Goal: Task Accomplishment & Management: Complete application form

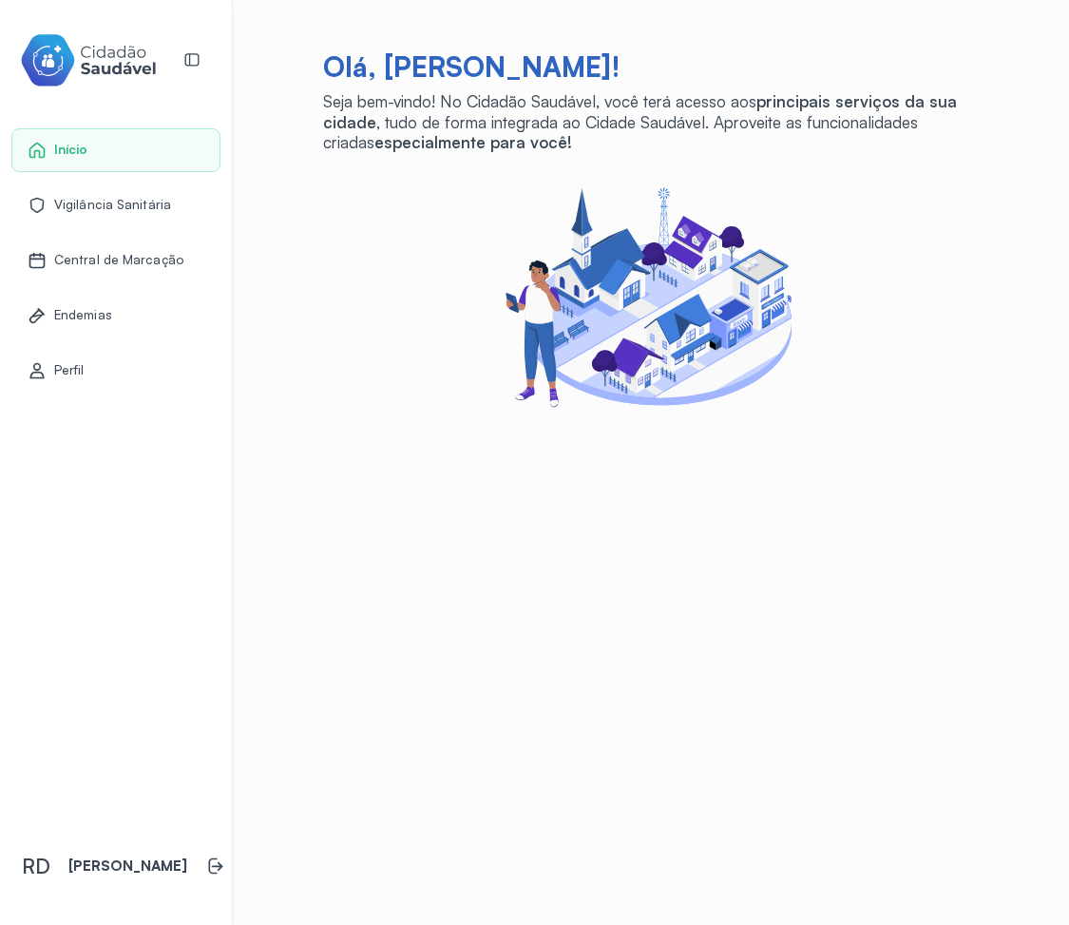
click at [404, 231] on div "Olá, [PERSON_NAME]! Seja bem-vindo! No Cidadão Saudável, você terá acesso aos p…" at bounding box center [651, 231] width 656 height 365
click at [119, 205] on span "Vigilância Sanitária" at bounding box center [112, 205] width 117 height 16
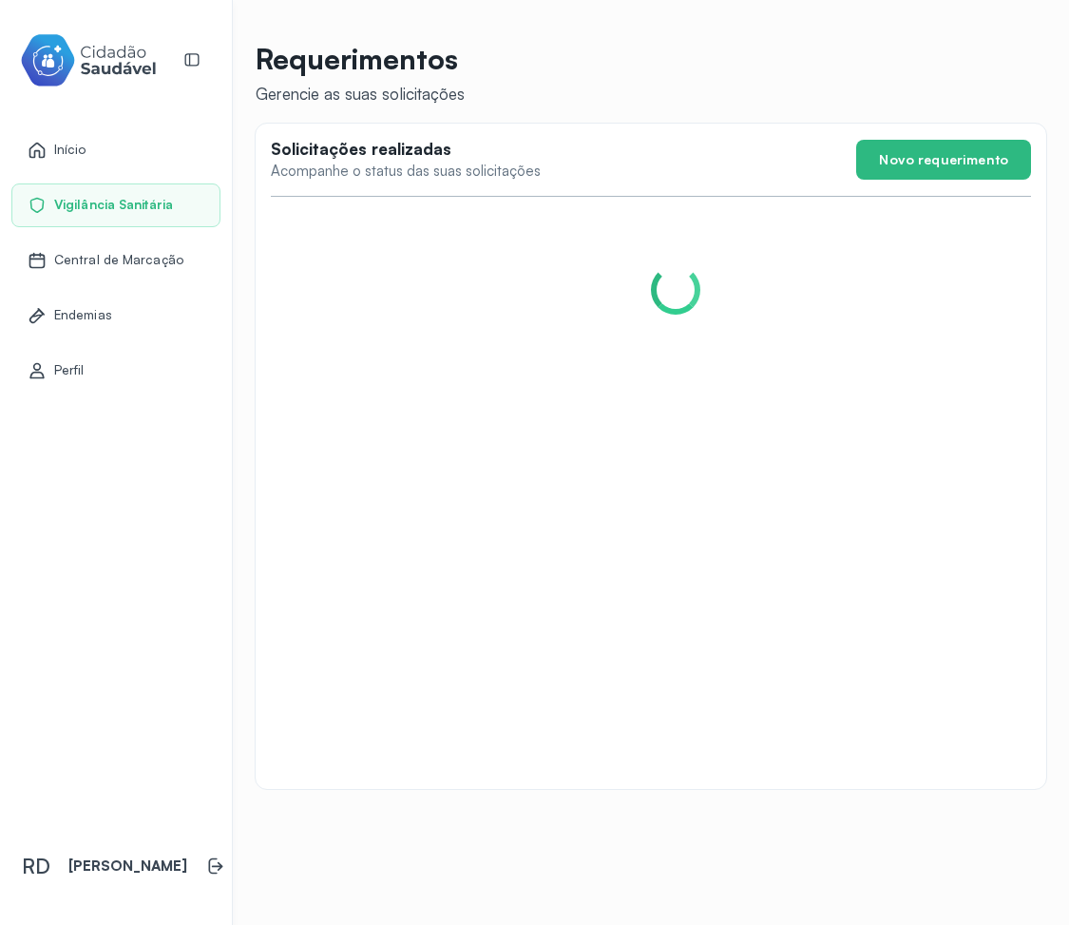
click at [110, 261] on span "Central de Marcação" at bounding box center [118, 260] width 129 height 16
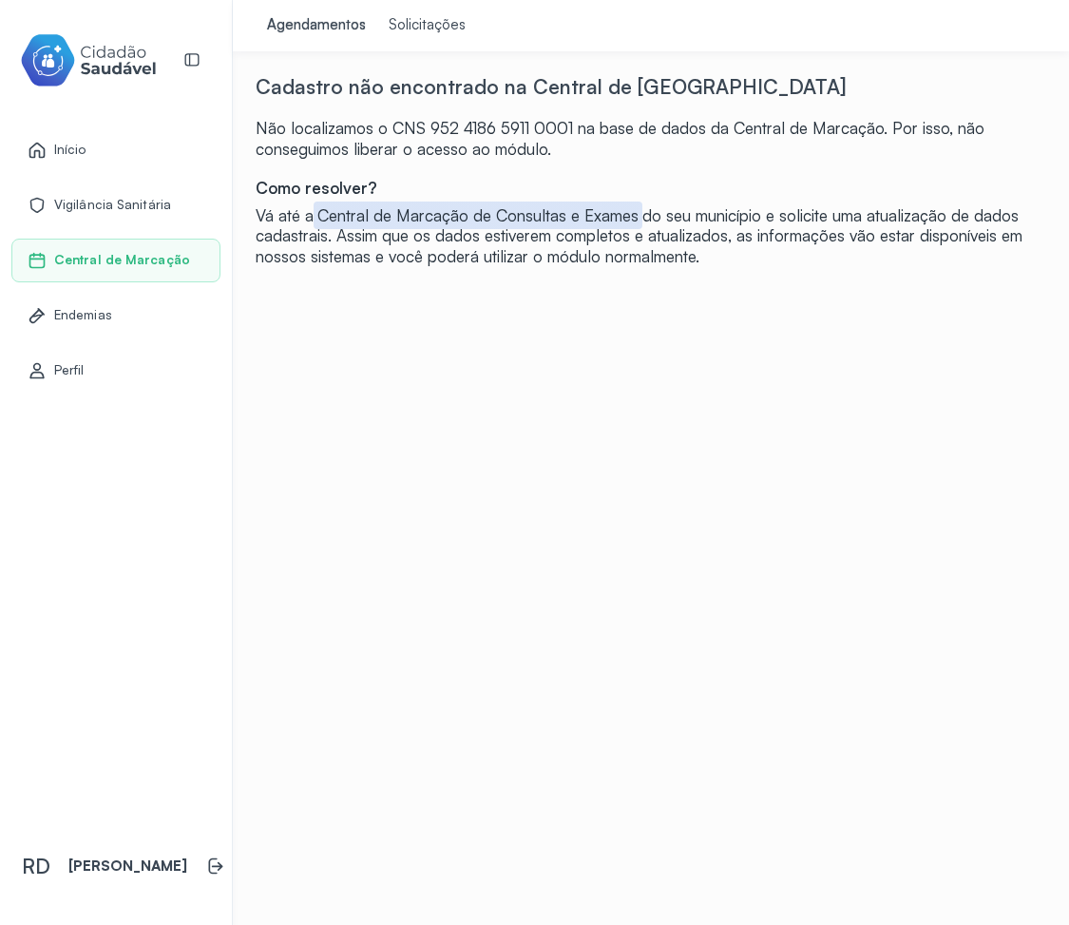
click at [390, 28] on div "Solicitações" at bounding box center [427, 25] width 77 height 19
click at [392, 23] on div "Solicitações" at bounding box center [427, 25] width 77 height 19
click at [289, 16] on div "Agendamentos" at bounding box center [316, 25] width 99 height 19
click at [286, 23] on div "Agendamentos" at bounding box center [316, 25] width 99 height 19
click at [389, 29] on div "Solicitações" at bounding box center [427, 25] width 77 height 19
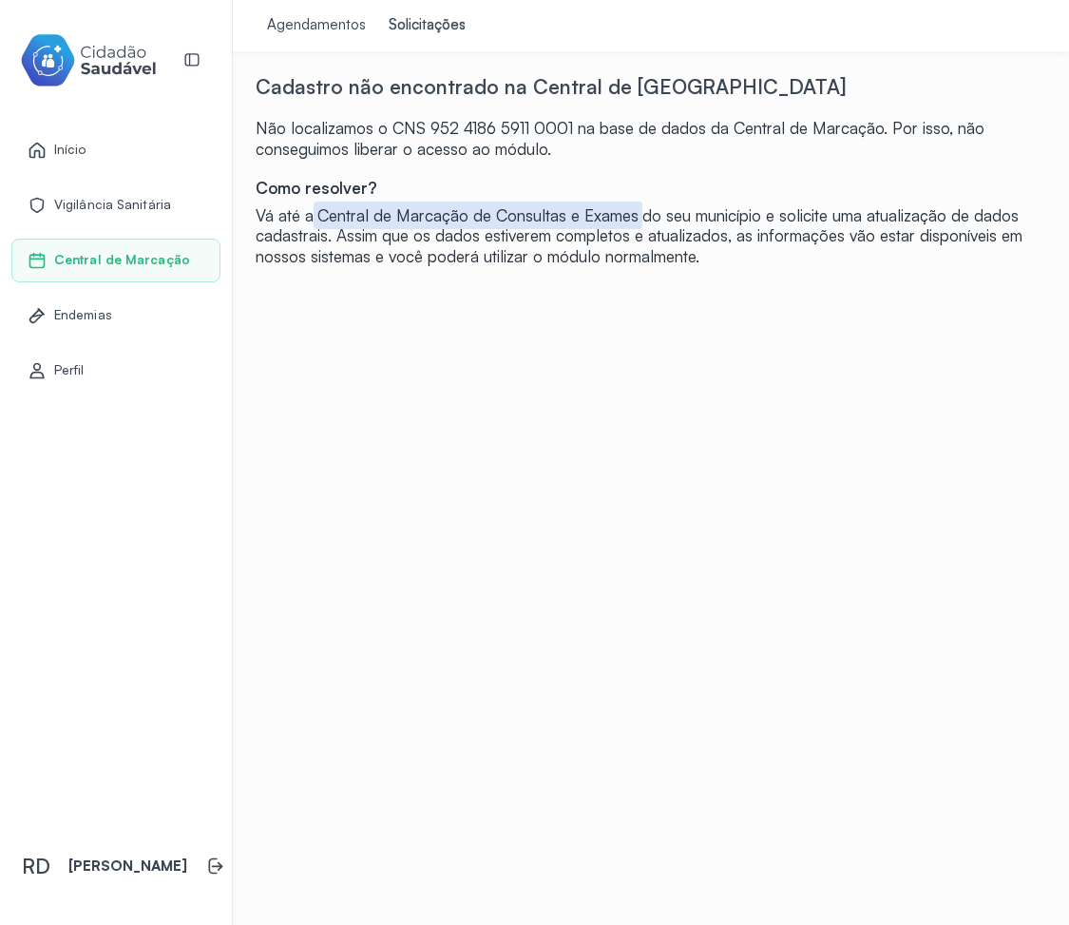
click at [389, 28] on div "Solicitações" at bounding box center [427, 25] width 77 height 19
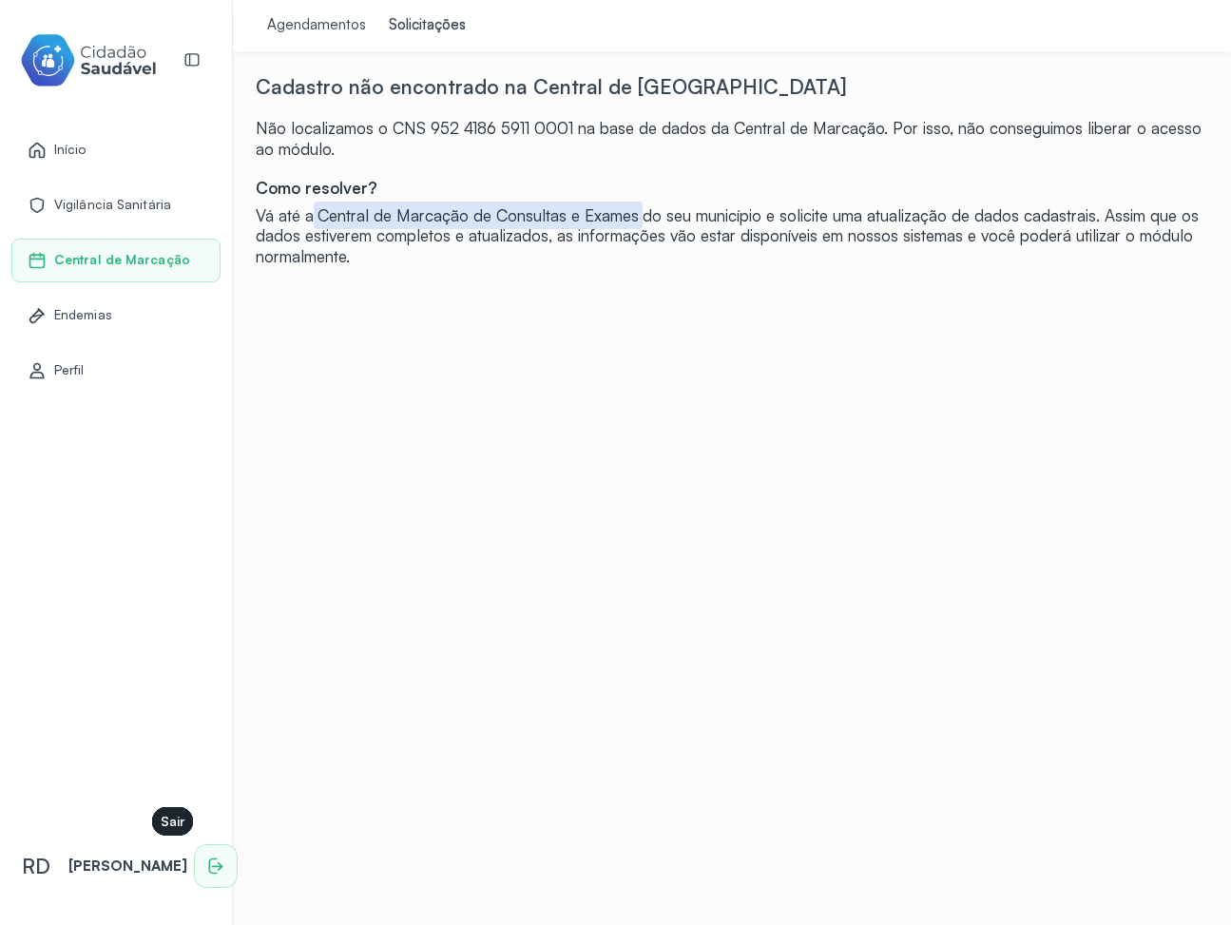
click at [206, 863] on icon at bounding box center [215, 865] width 19 height 19
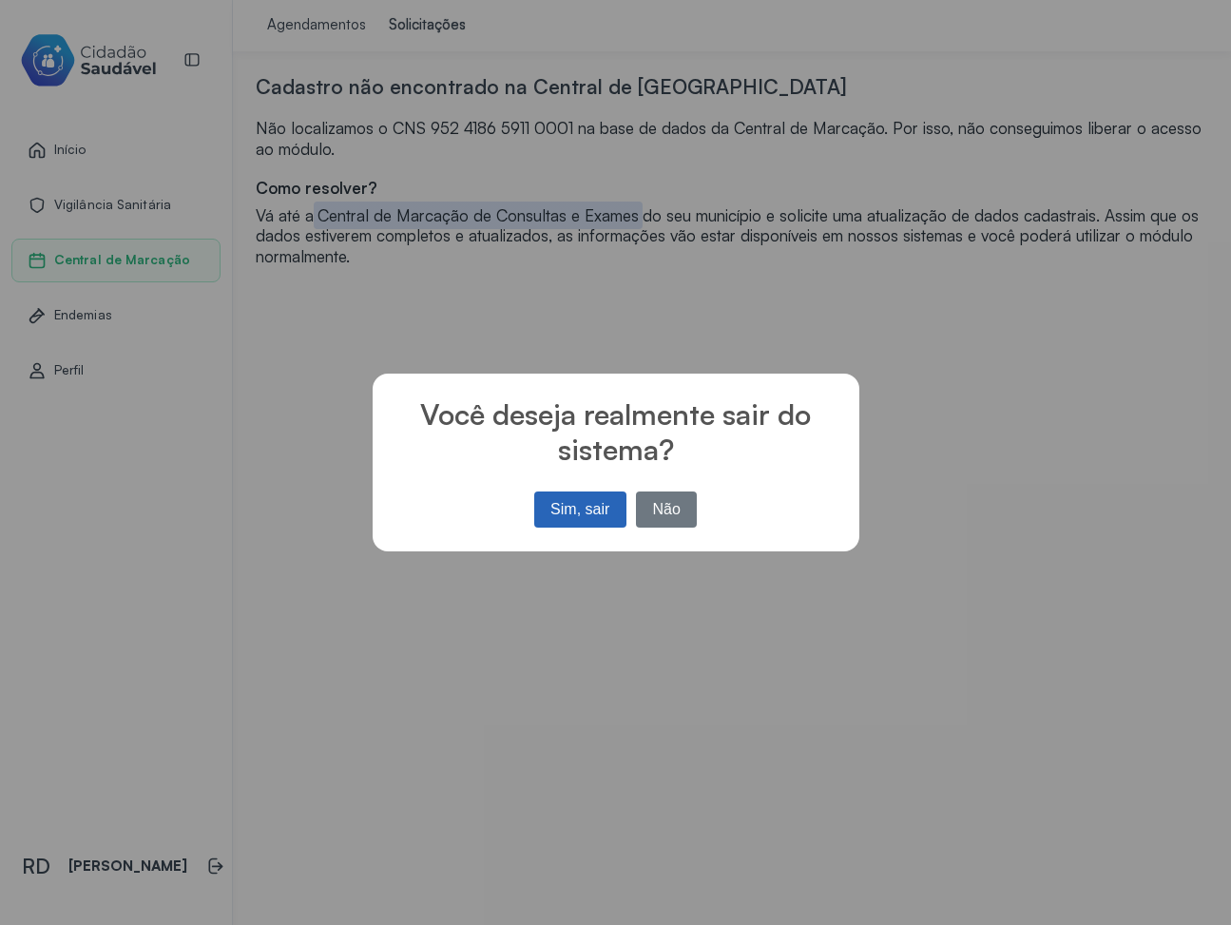
click at [606, 522] on button "Sim, sair" at bounding box center [580, 509] width 92 height 36
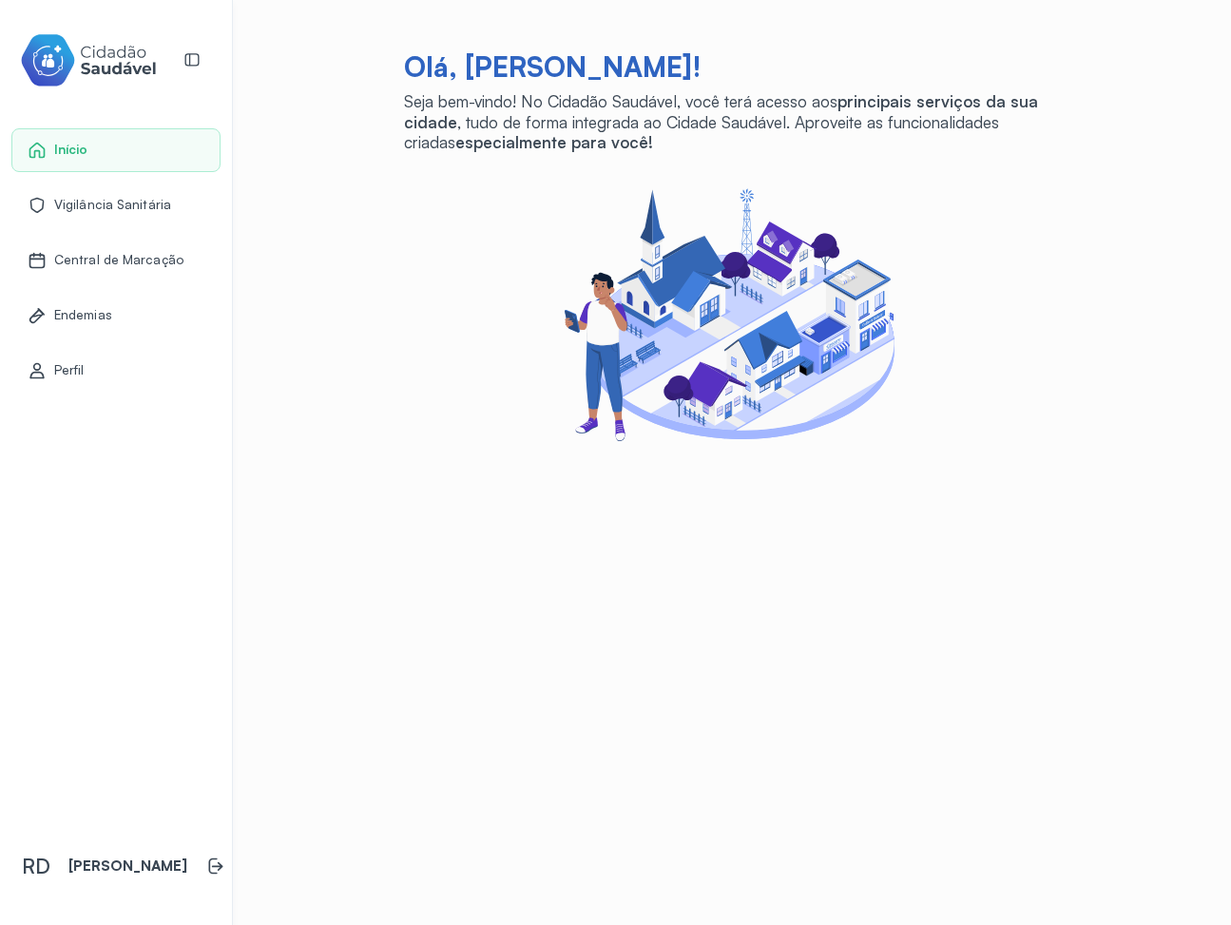
click at [159, 264] on span "Central de Marcação" at bounding box center [118, 260] width 129 height 16
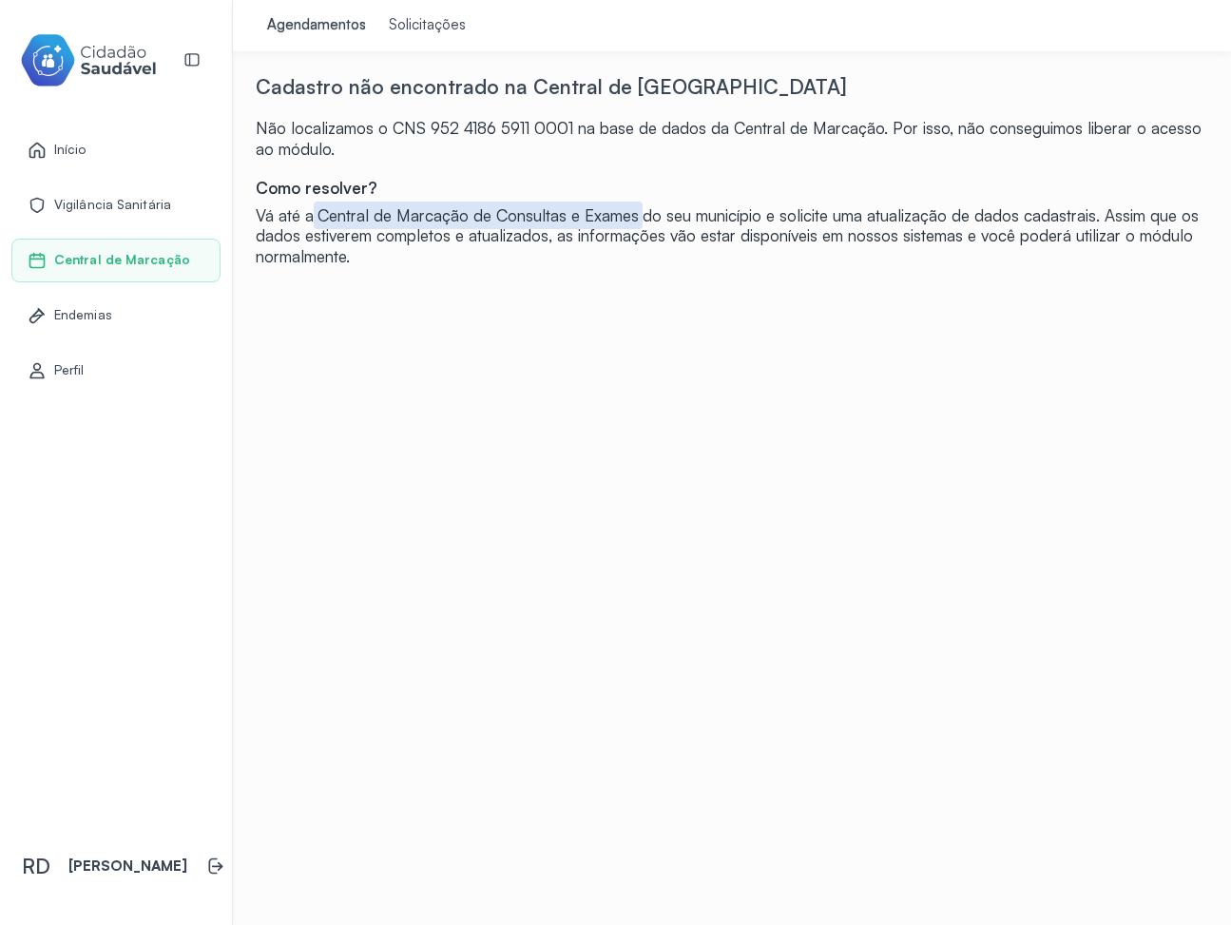
drag, startPoint x: 238, startPoint y: 91, endPoint x: 342, endPoint y: 292, distance: 226.2
click at [342, 292] on div "Cadastro não encontrado na Central de Marcação Não localizamos o CNS 952 4186 5…" at bounding box center [732, 536] width 952 height 925
click at [395, 264] on div "Vá até a Central de Marcação de Consultas e Exames do seu município e solicite …" at bounding box center [732, 235] width 952 height 61
click at [389, 21] on div "Solicitações" at bounding box center [427, 25] width 77 height 19
click at [272, 25] on div "Agendamentos" at bounding box center [316, 25] width 99 height 19
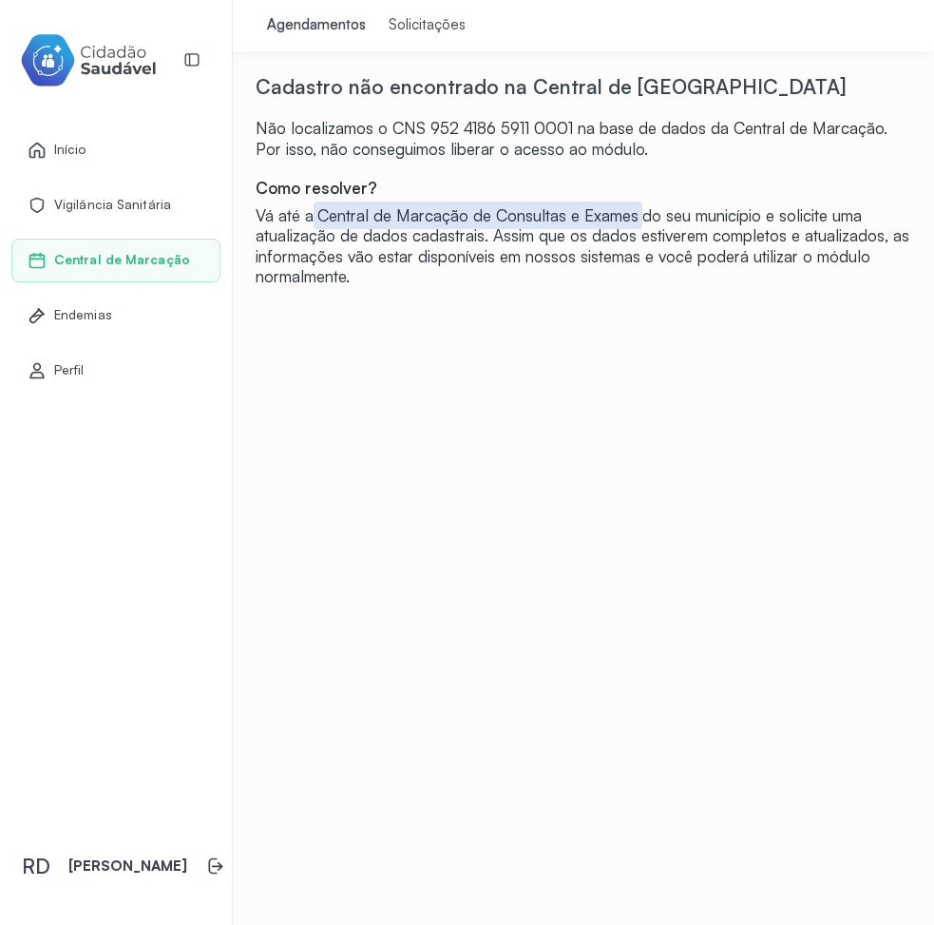
click at [415, 29] on div "Solicitações" at bounding box center [427, 25] width 77 height 19
click at [82, 365] on span "Perfil" at bounding box center [69, 370] width 30 height 16
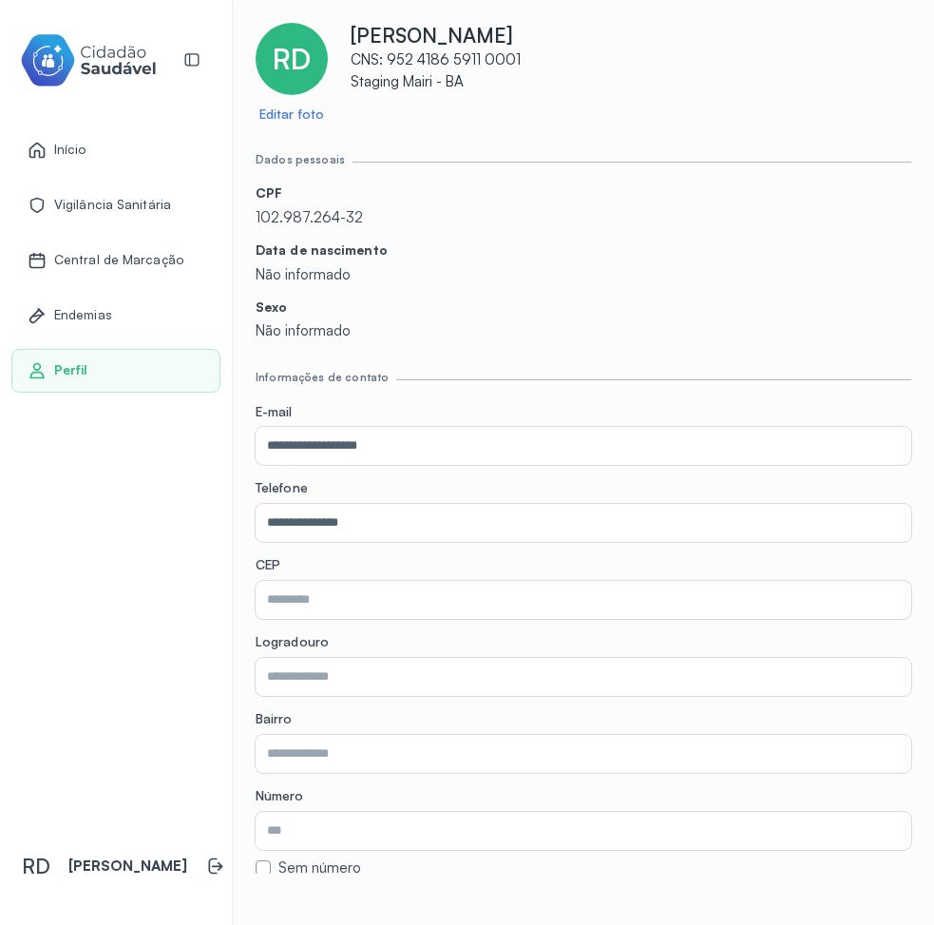
click at [52, 146] on div "Início" at bounding box center [57, 150] width 59 height 19
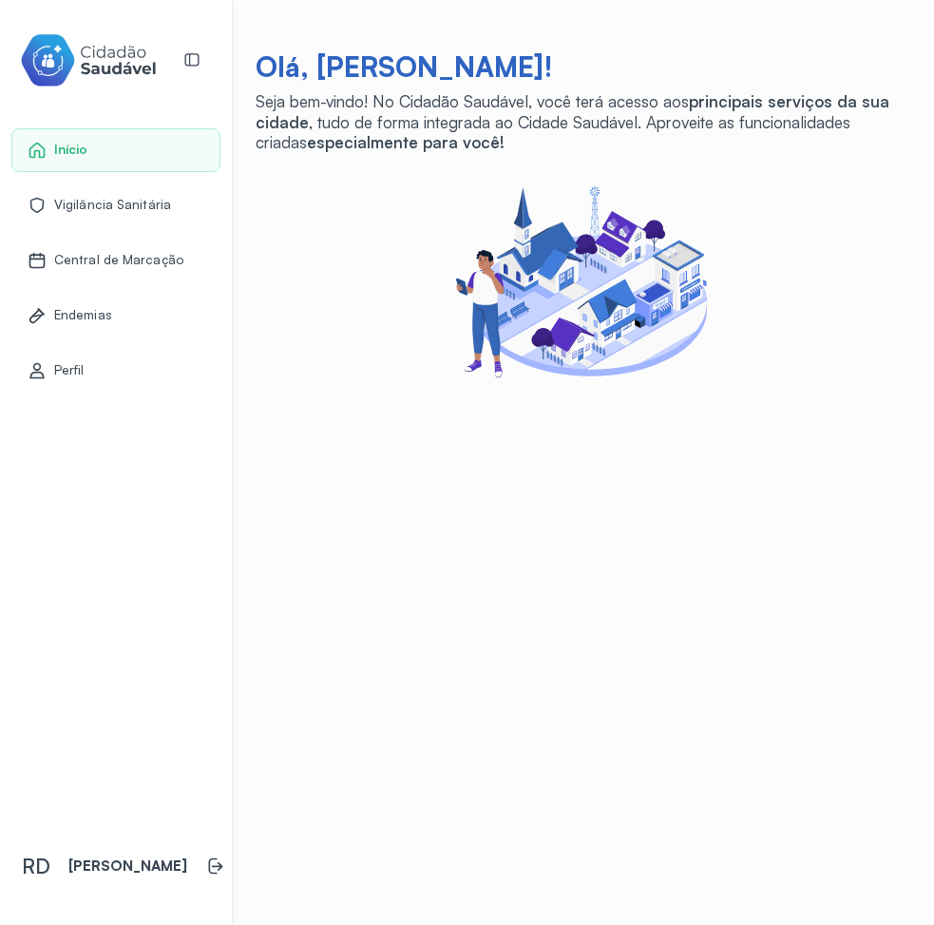
click at [105, 259] on span "Central de Marcação" at bounding box center [118, 260] width 129 height 16
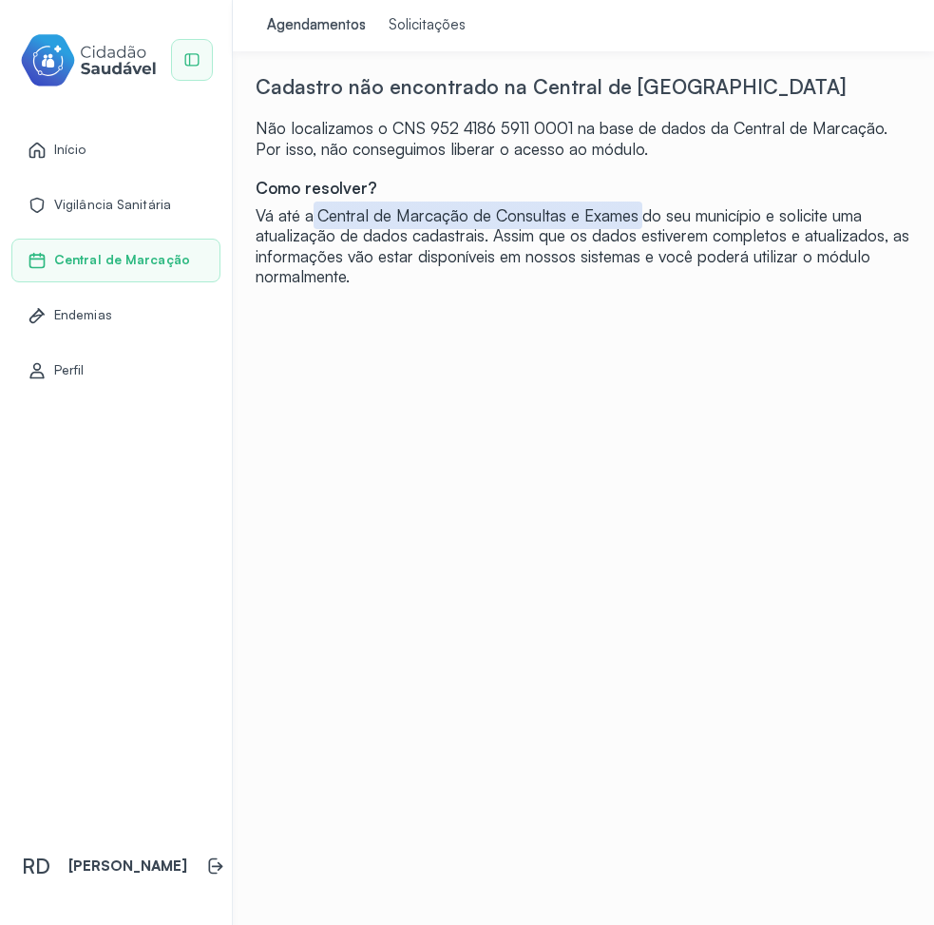
click at [185, 44] on div at bounding box center [192, 60] width 40 height 40
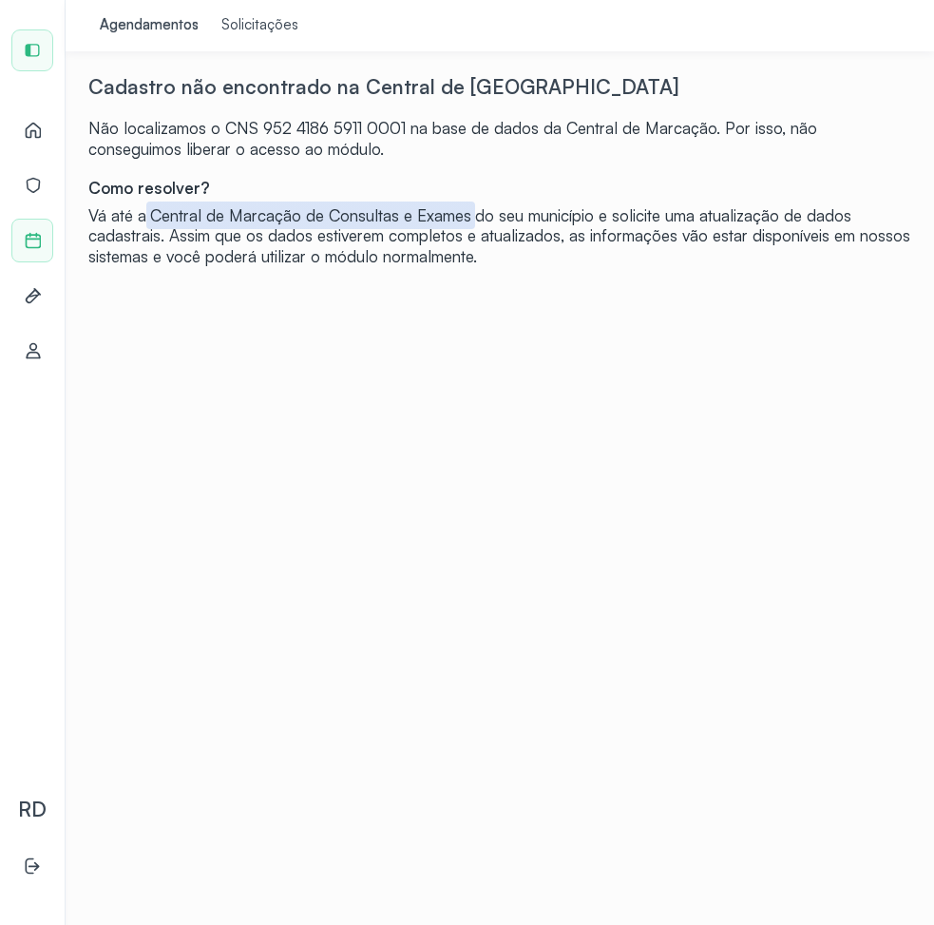
click at [24, 37] on div at bounding box center [32, 50] width 40 height 40
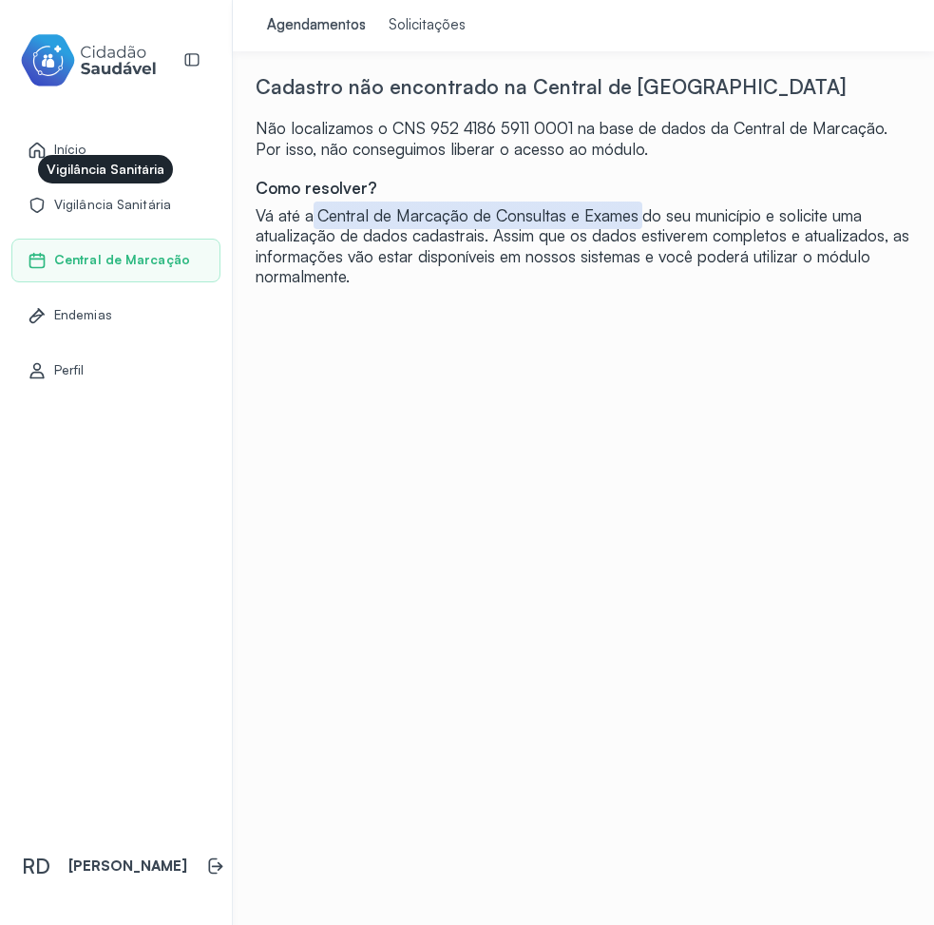
click at [145, 203] on span "Vigilância Sanitária" at bounding box center [112, 205] width 117 height 16
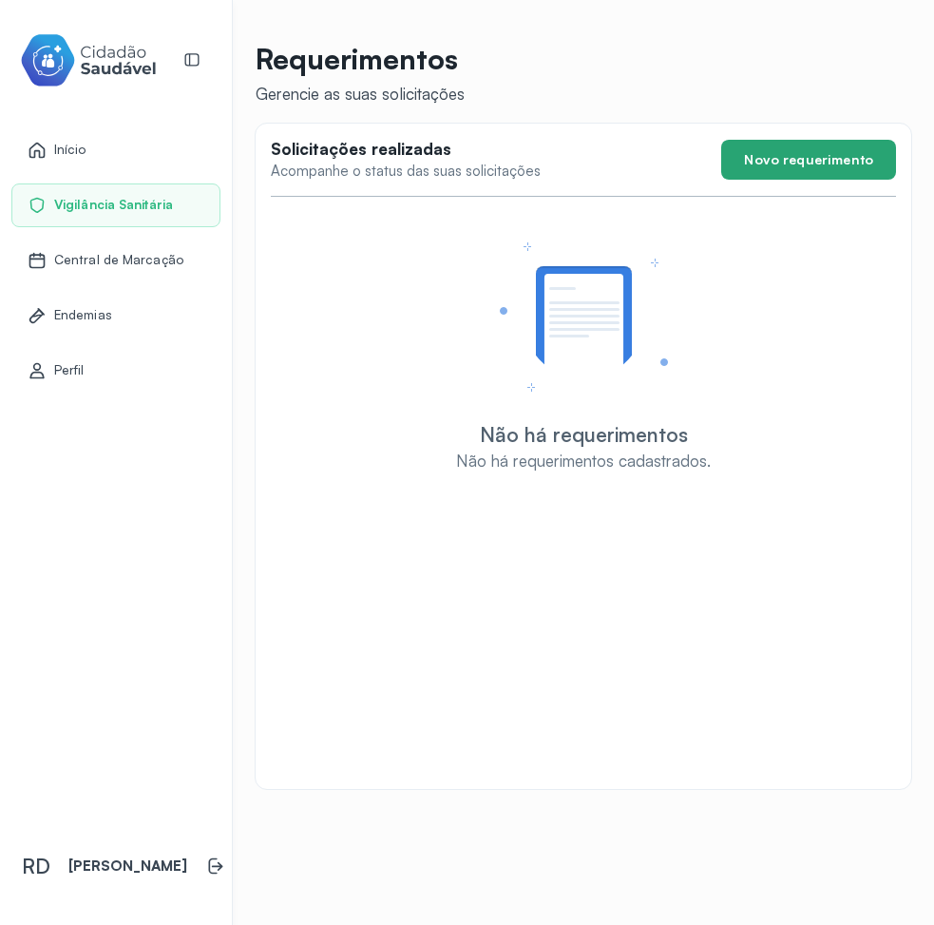
click at [795, 163] on button "Novo requerimento" at bounding box center [808, 160] width 175 height 40
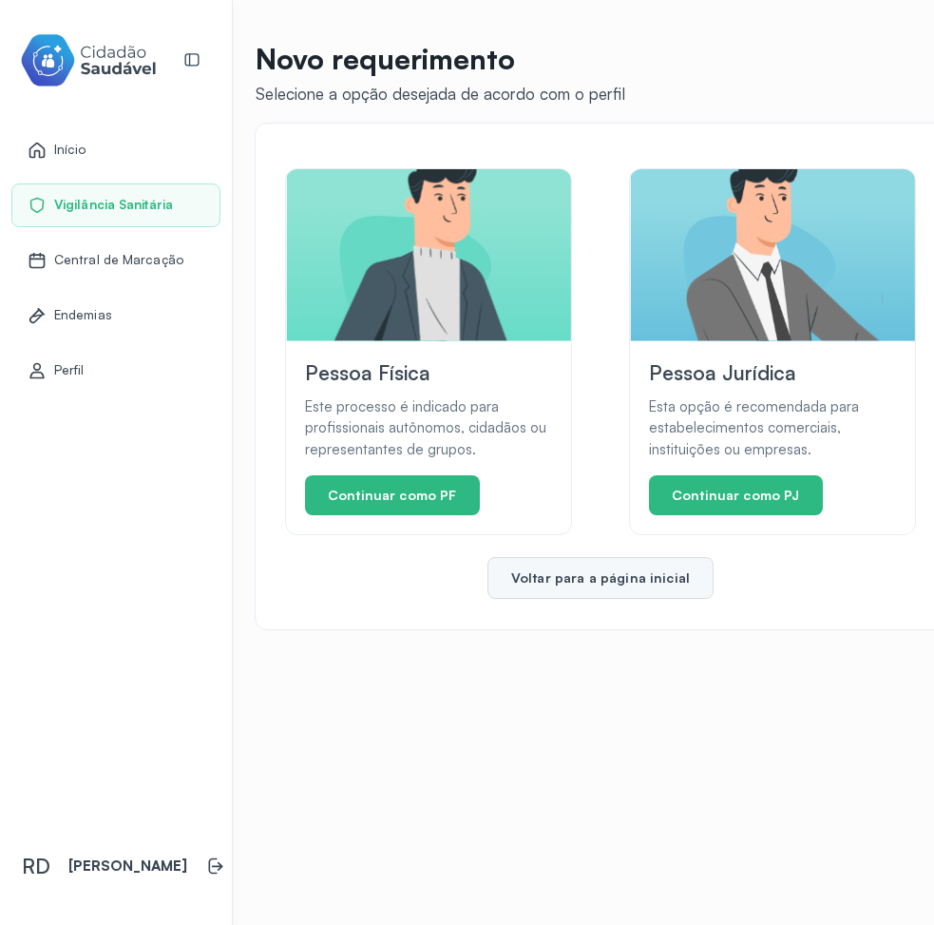
click at [642, 586] on button "Voltar para a página inicial" at bounding box center [601, 578] width 226 height 42
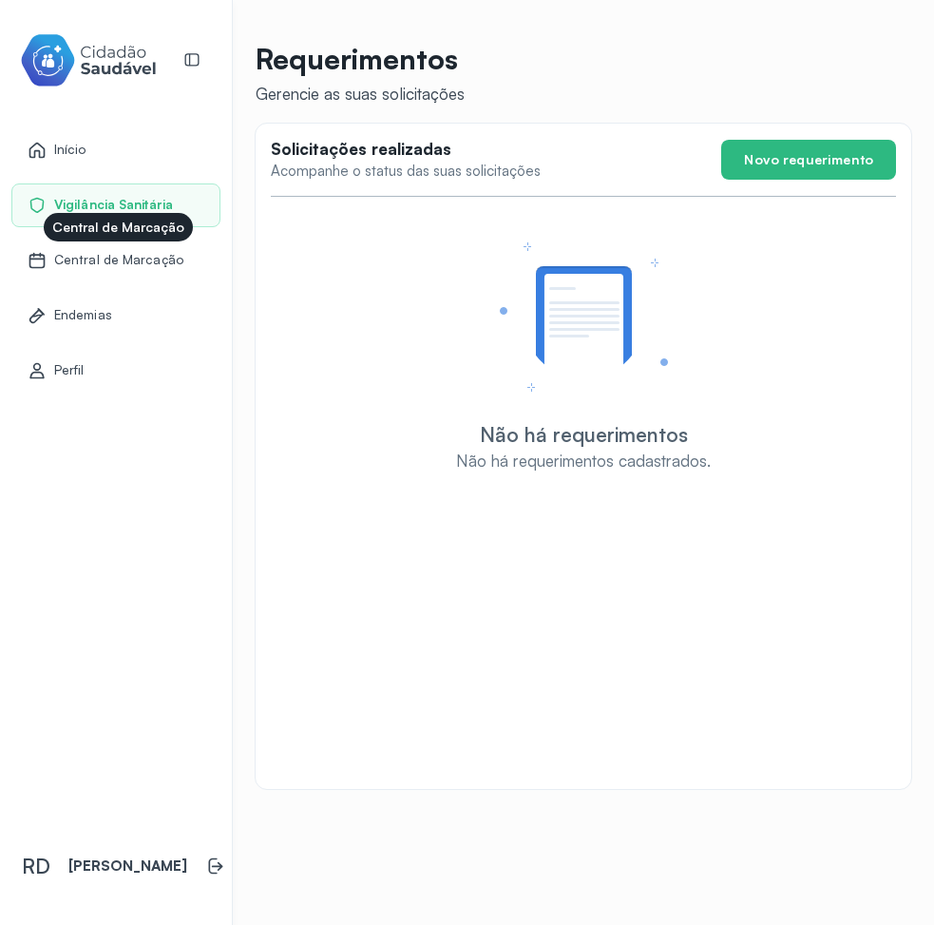
click at [80, 260] on span "Central de Marcação" at bounding box center [118, 260] width 129 height 16
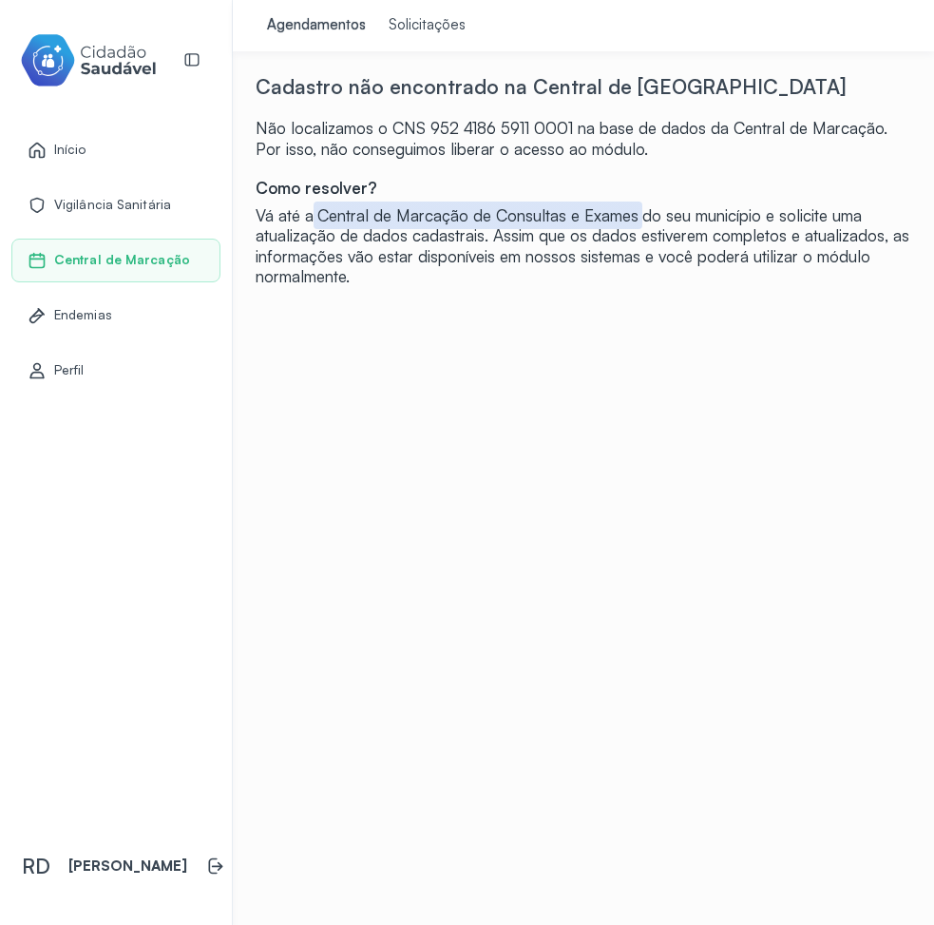
click at [69, 355] on div "Perfil" at bounding box center [115, 371] width 209 height 44
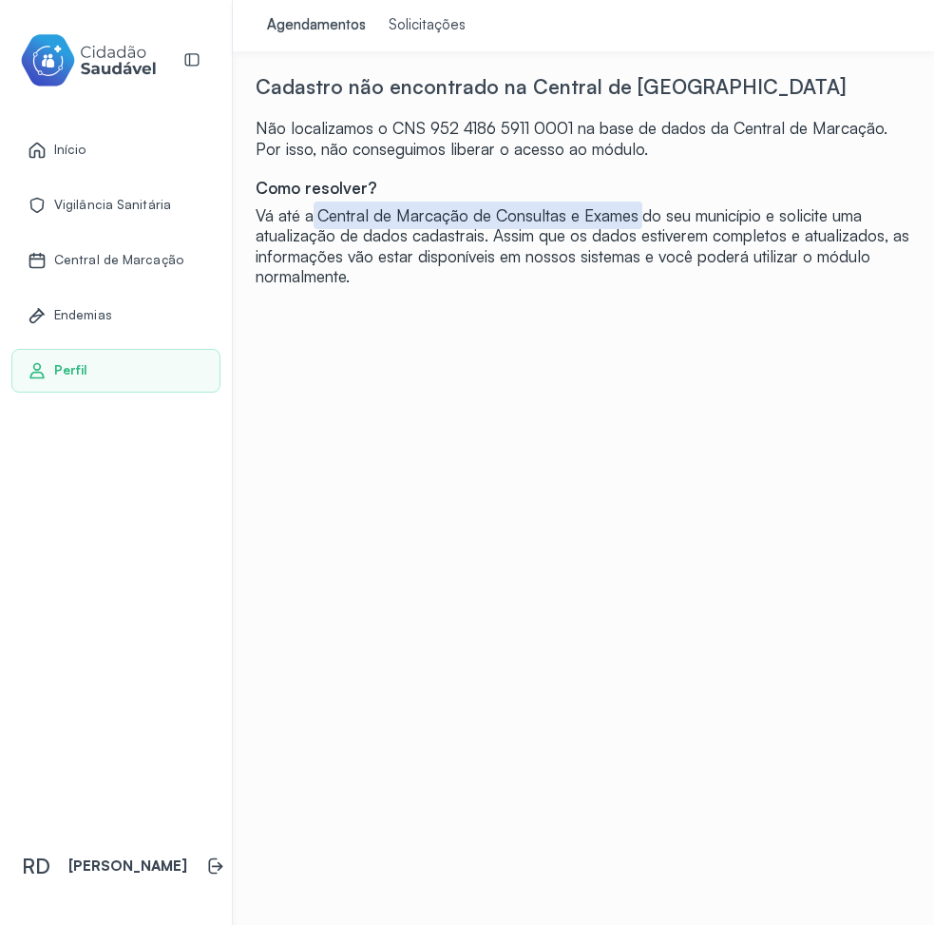
click at [83, 146] on span "Início" at bounding box center [70, 150] width 32 height 16
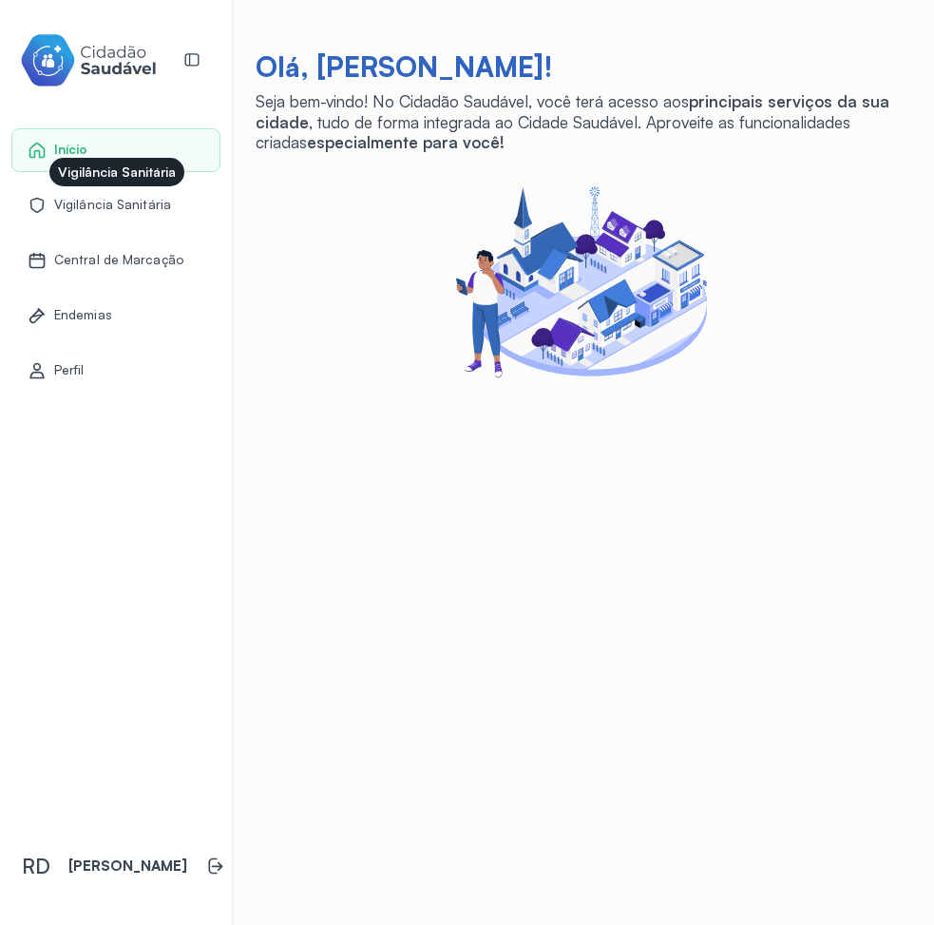
click at [127, 206] on span "Vigilância Sanitária" at bounding box center [112, 205] width 117 height 16
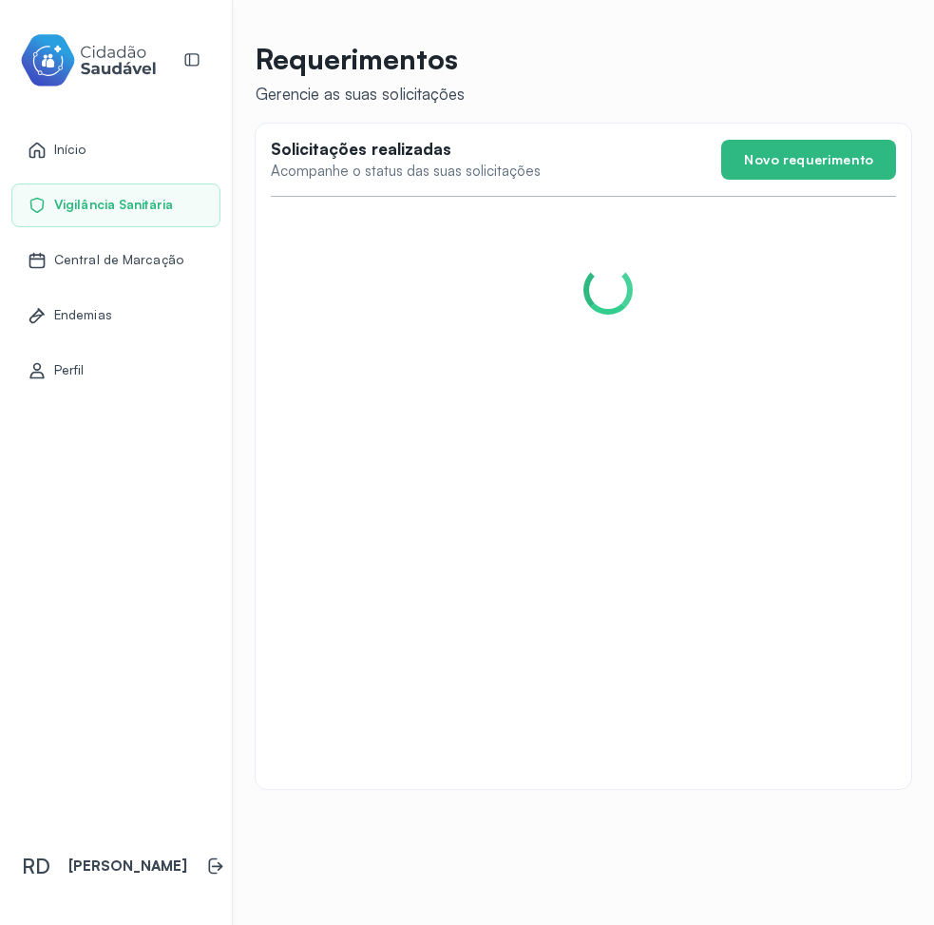
click at [106, 268] on div "Central de Marcação" at bounding box center [106, 260] width 156 height 19
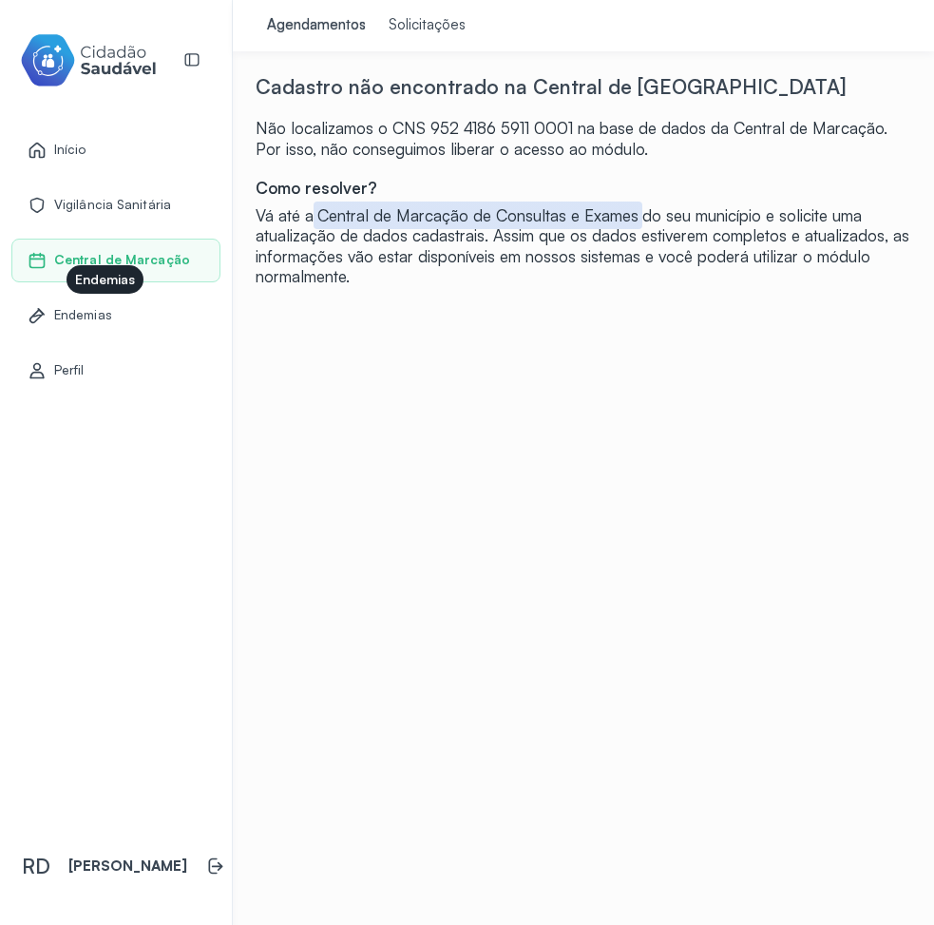
click at [101, 311] on span "Endemias" at bounding box center [83, 315] width 58 height 16
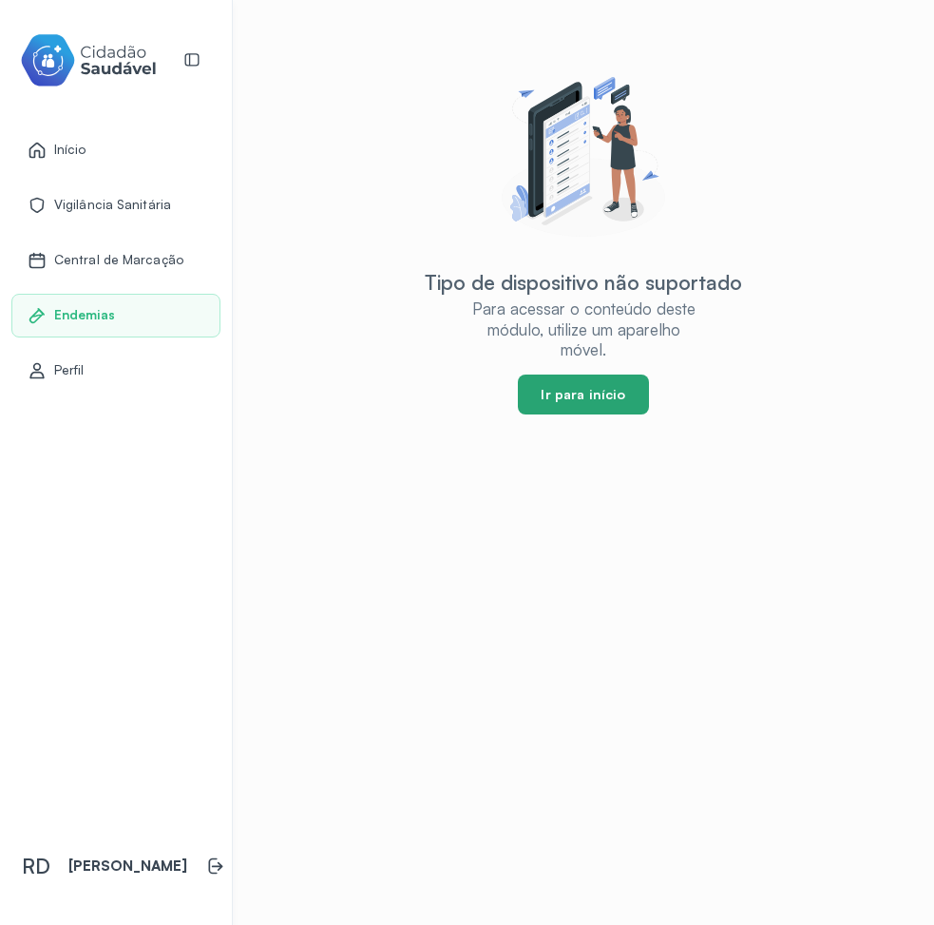
click at [601, 406] on button "Ir para início" at bounding box center [583, 394] width 130 height 40
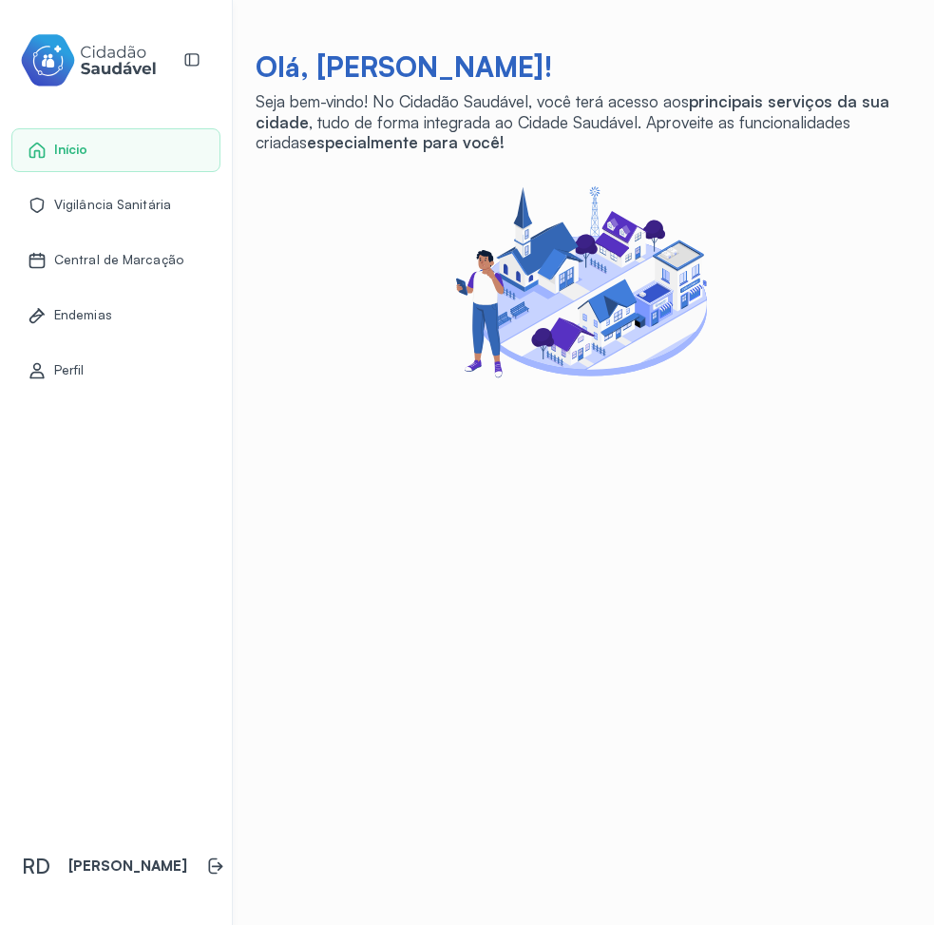
click at [116, 206] on span "Vigilância Sanitária" at bounding box center [112, 205] width 117 height 16
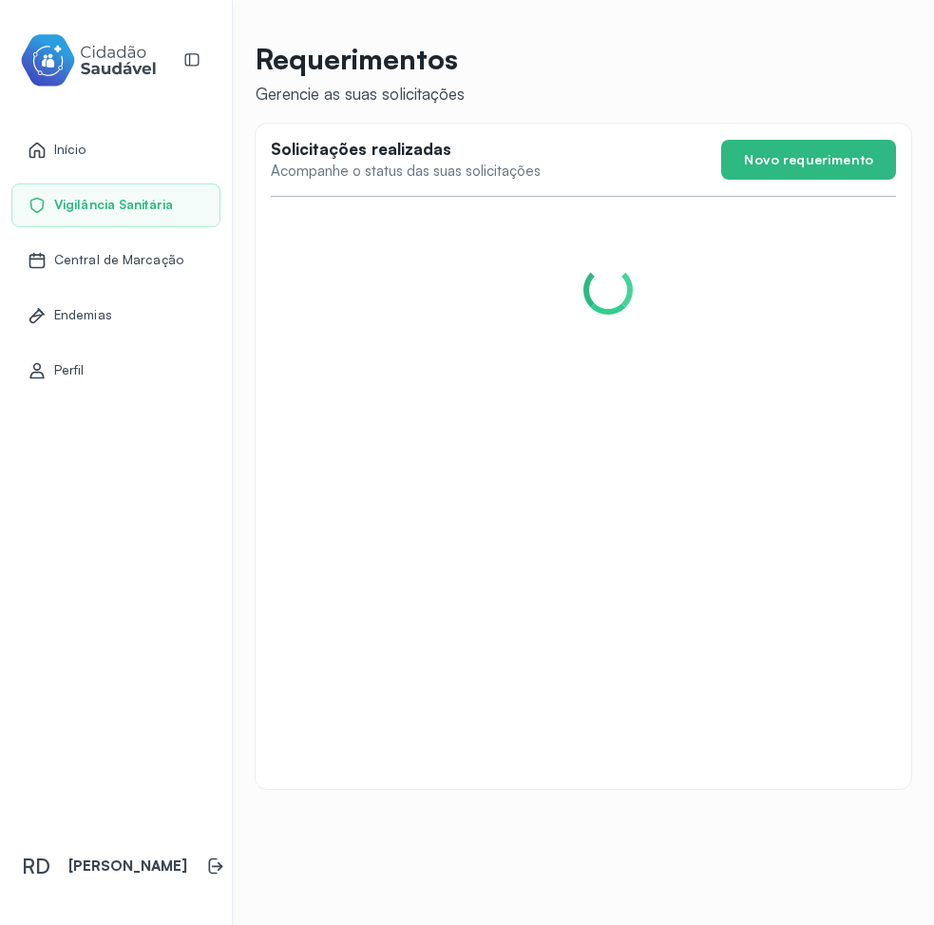
click at [118, 270] on div "Central de Marcação" at bounding box center [115, 261] width 209 height 44
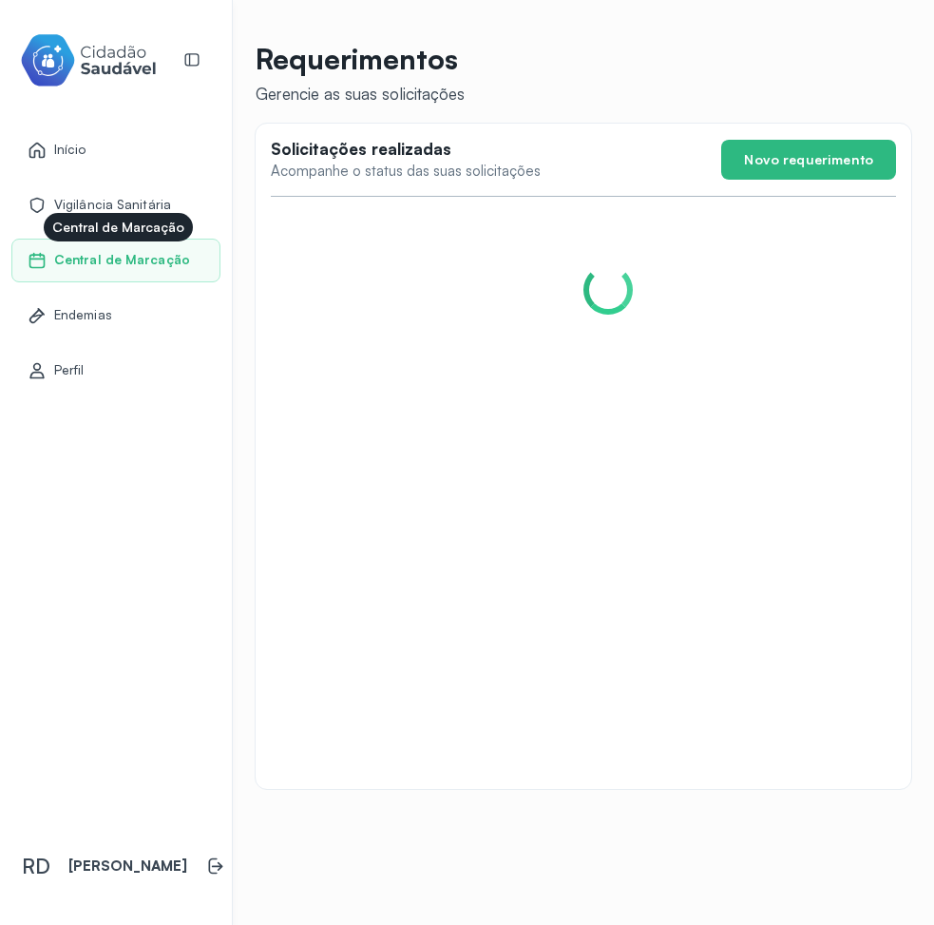
click at [106, 258] on span "Central de Marcação" at bounding box center [122, 260] width 136 height 16
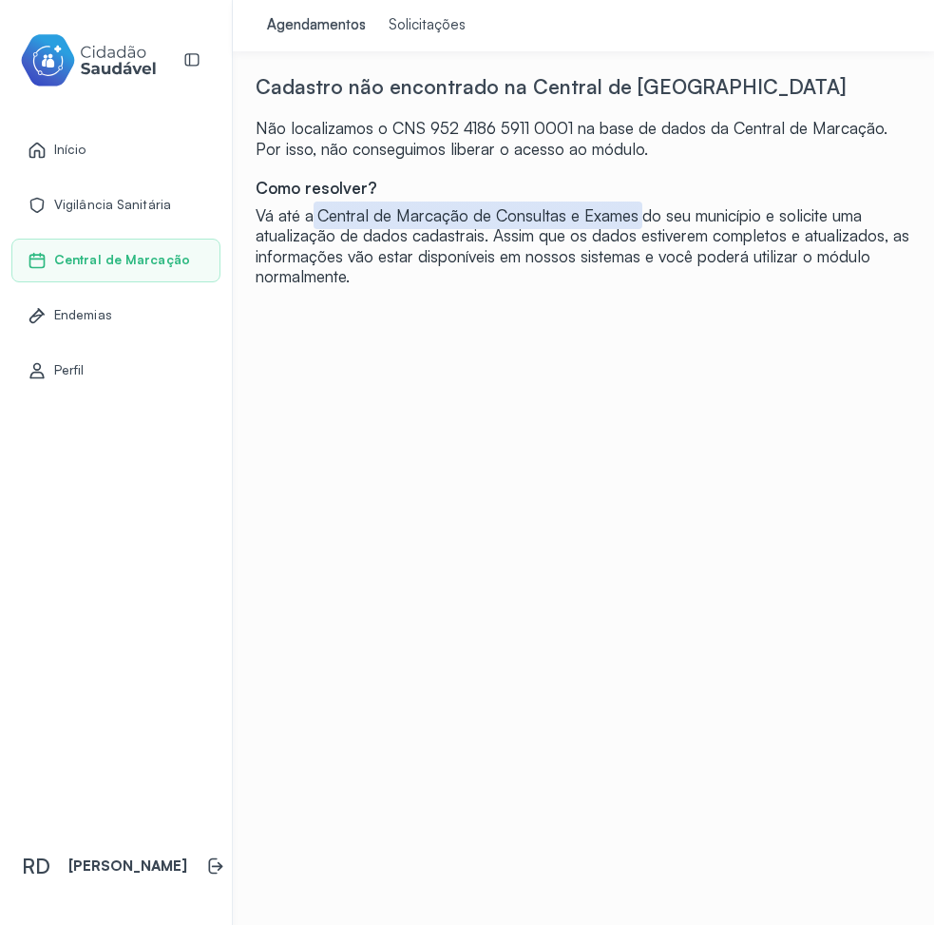
click at [400, 28] on div "Solicitações" at bounding box center [427, 25] width 77 height 19
click at [313, 28] on div "Agendamentos" at bounding box center [316, 25] width 99 height 19
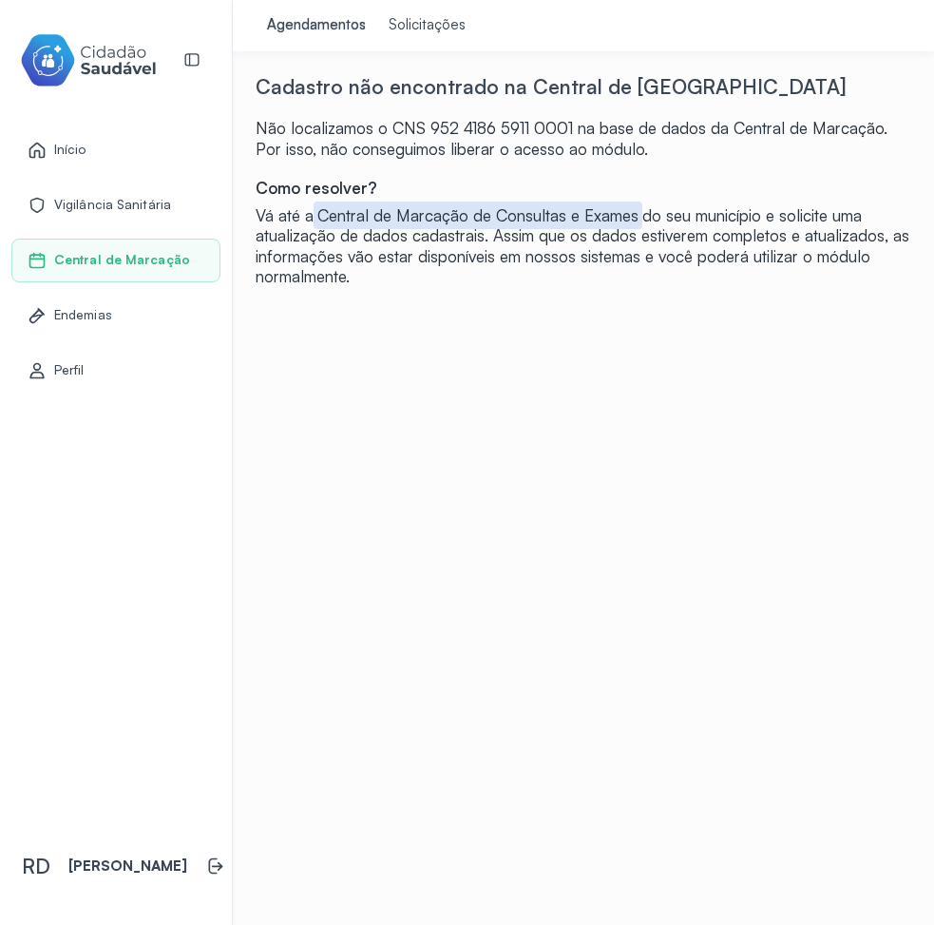
click at [313, 28] on div "Agendamentos" at bounding box center [316, 25] width 99 height 19
click at [458, 19] on div "Agendamentos Solicitações" at bounding box center [366, 25] width 267 height 51
click at [421, 22] on div "Solicitações" at bounding box center [427, 25] width 77 height 19
click at [354, 420] on div "Cadastro não encontrado na Central de Marcação Não localizamos o CNS 952 4186 5…" at bounding box center [584, 536] width 656 height 925
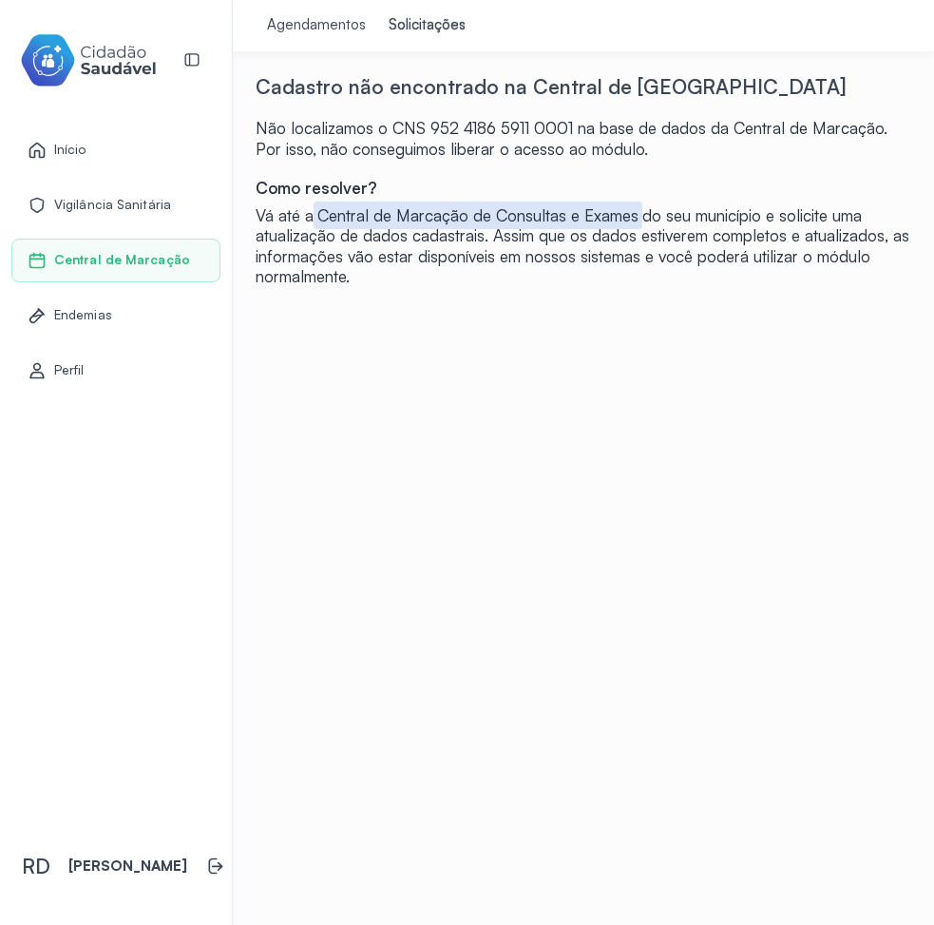
click at [65, 142] on span "Início" at bounding box center [70, 150] width 32 height 16
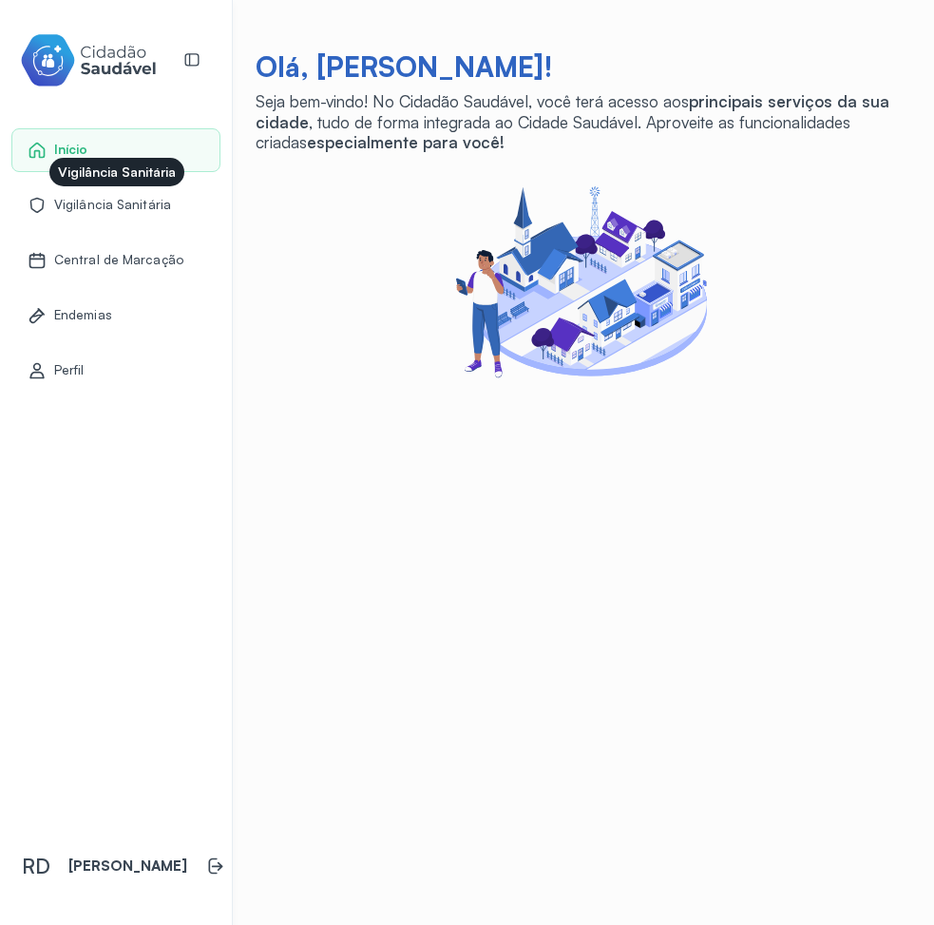
click at [101, 201] on span "Vigilância Sanitária" at bounding box center [112, 205] width 117 height 16
